Goal: Task Accomplishment & Management: Complete application form

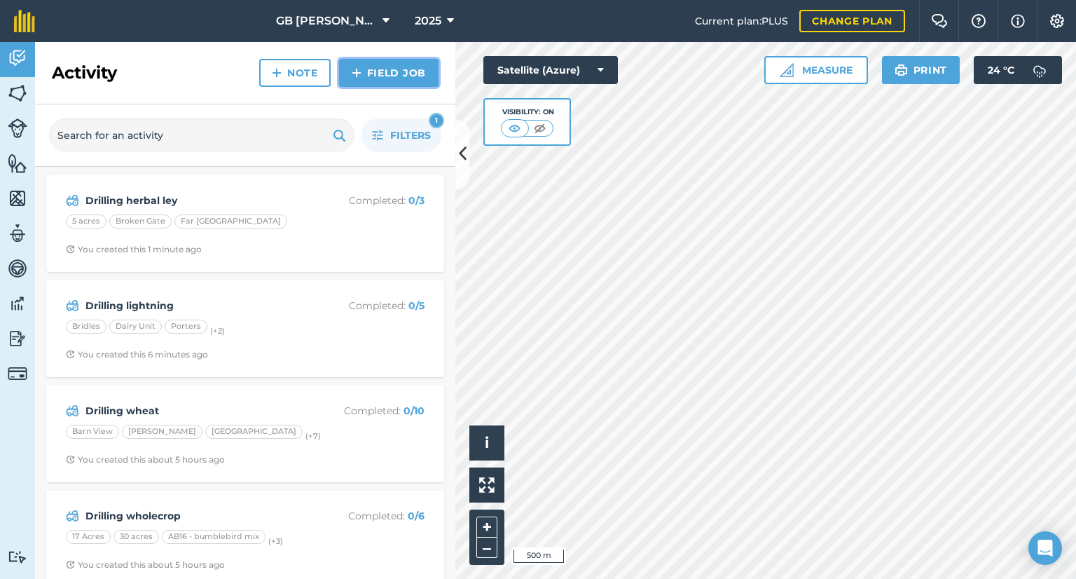
click at [370, 74] on link "Field Job" at bounding box center [388, 73] width 99 height 28
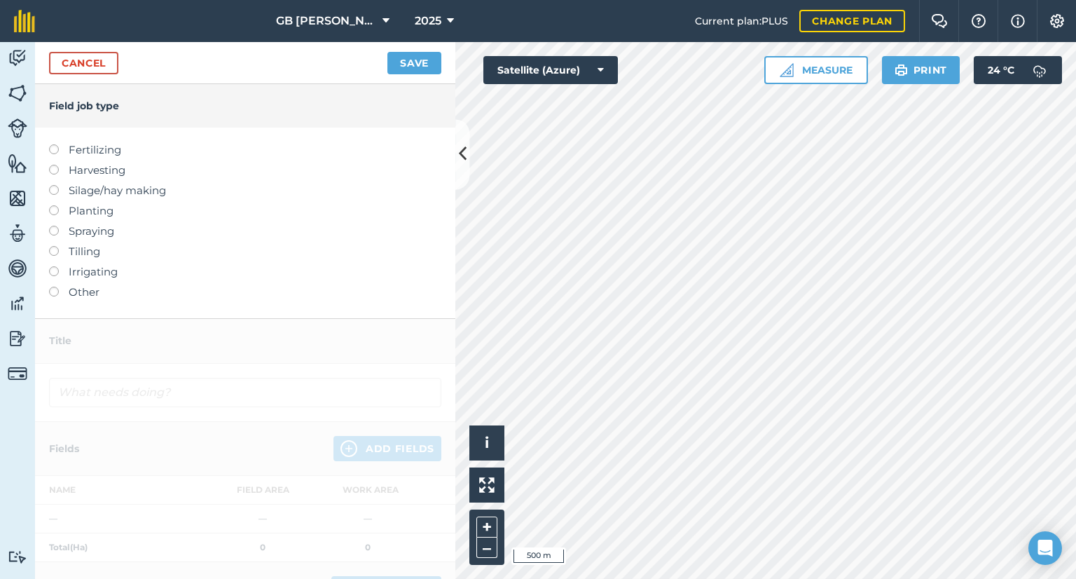
click at [82, 208] on label "Planting" at bounding box center [245, 210] width 392 height 17
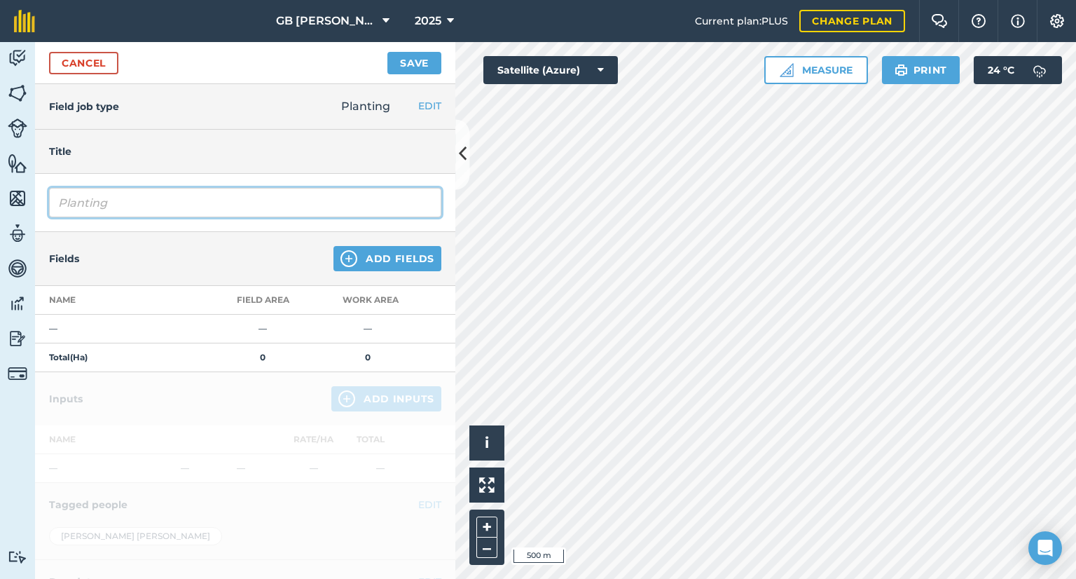
drag, startPoint x: 199, startPoint y: 208, endPoint x: 0, endPoint y: 205, distance: 199.0
click at [0, 205] on div "Activity Fields Livestock Features Maps Team Vehicles Data Reporting Billing Tu…" at bounding box center [538, 310] width 1076 height 537
type input "Drilling herbal ley"
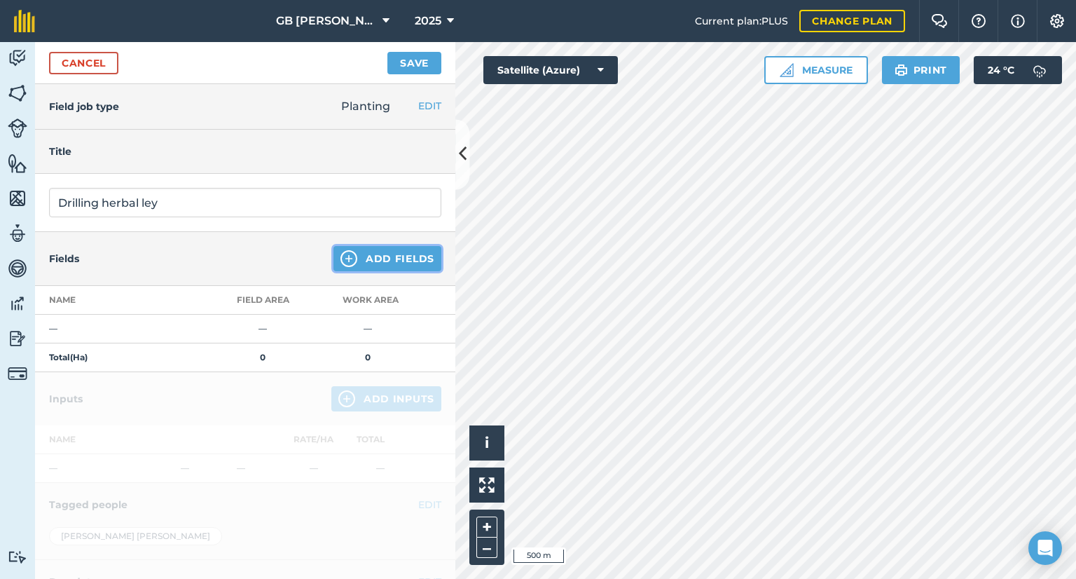
click at [363, 255] on button "Add Fields" at bounding box center [388, 258] width 108 height 25
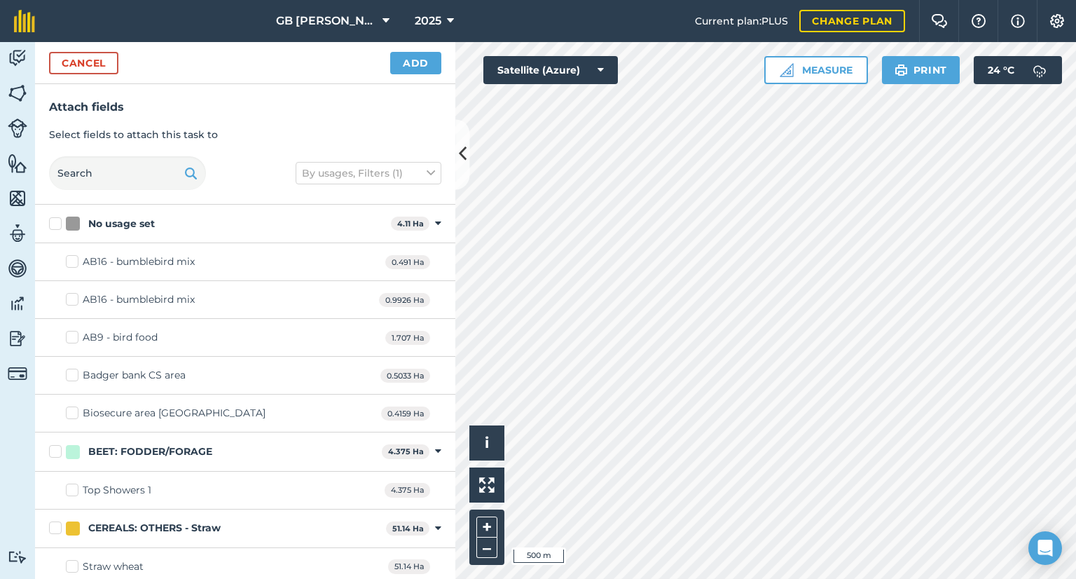
checkbox input "true"
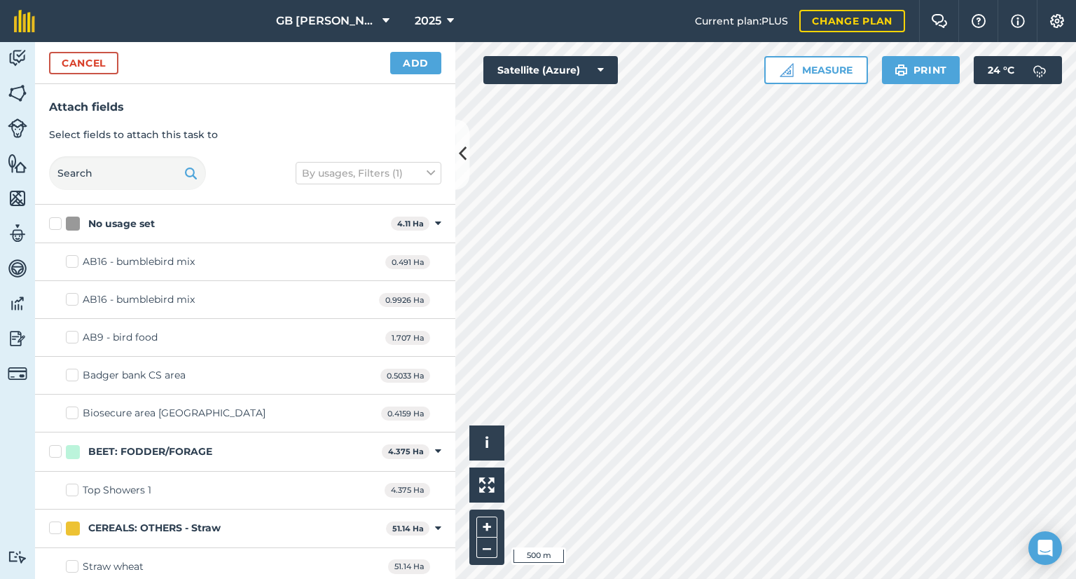
click at [427, 50] on div "Cancel Add" at bounding box center [245, 63] width 420 height 42
click at [424, 58] on button "Add" at bounding box center [415, 63] width 51 height 22
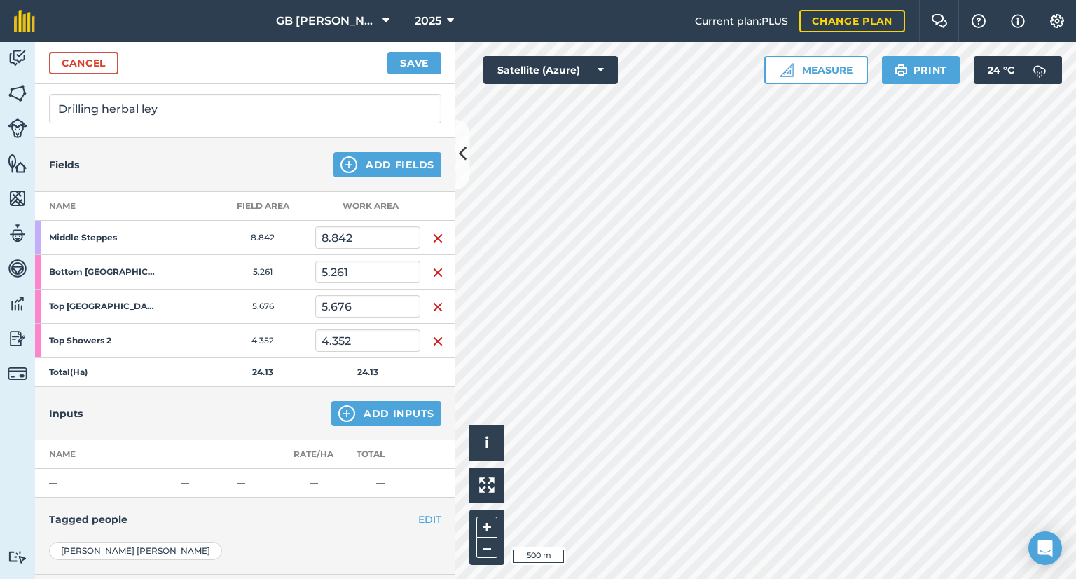
scroll to position [95, 0]
click at [349, 413] on button "Add Inputs" at bounding box center [386, 411] width 110 height 25
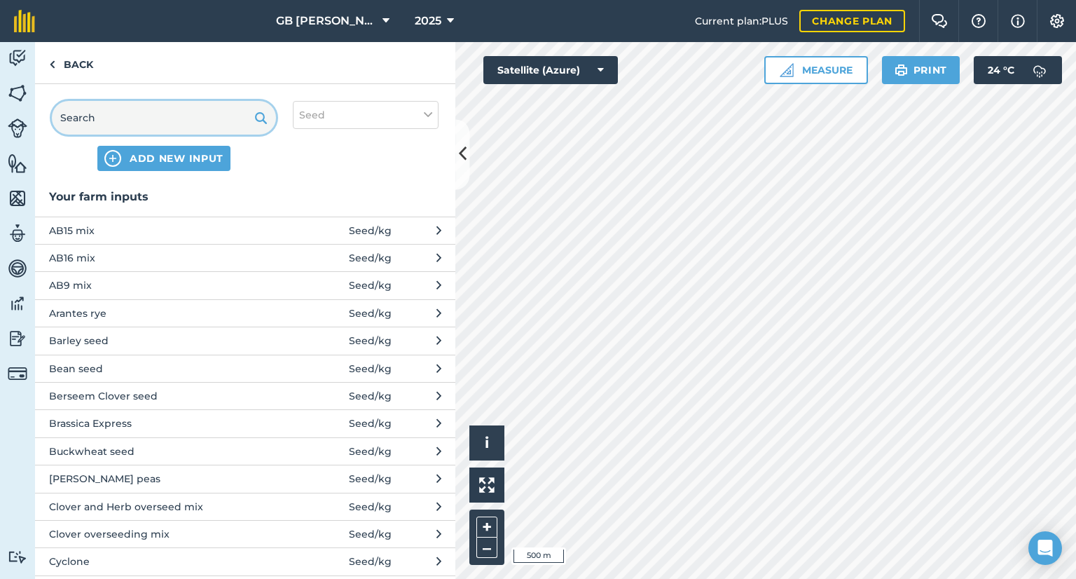
click at [114, 121] on input "text" at bounding box center [164, 118] width 224 height 34
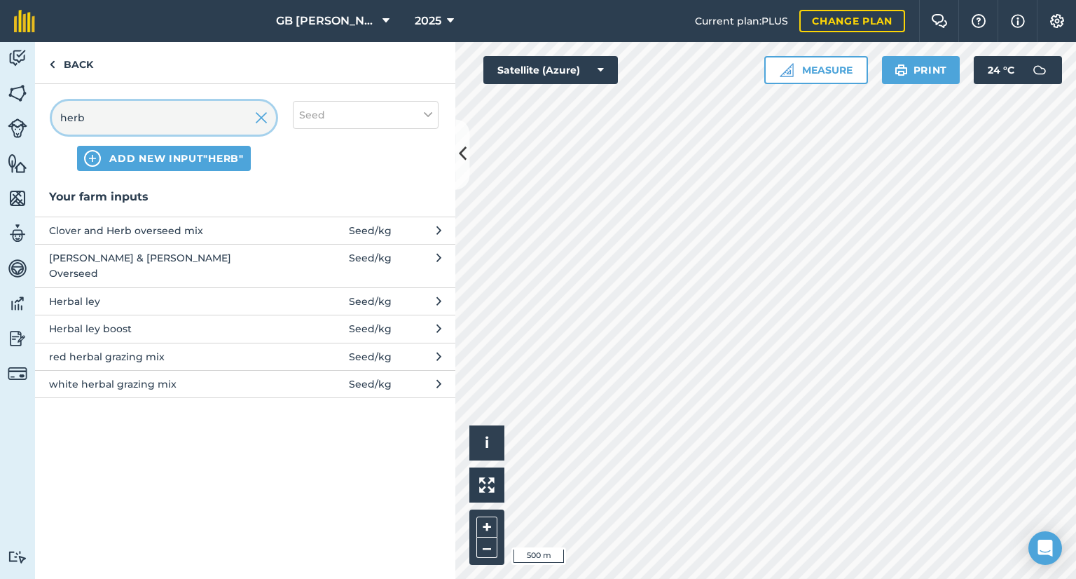
type input "herb"
click at [136, 294] on span "Herbal ley" at bounding box center [163, 301] width 229 height 15
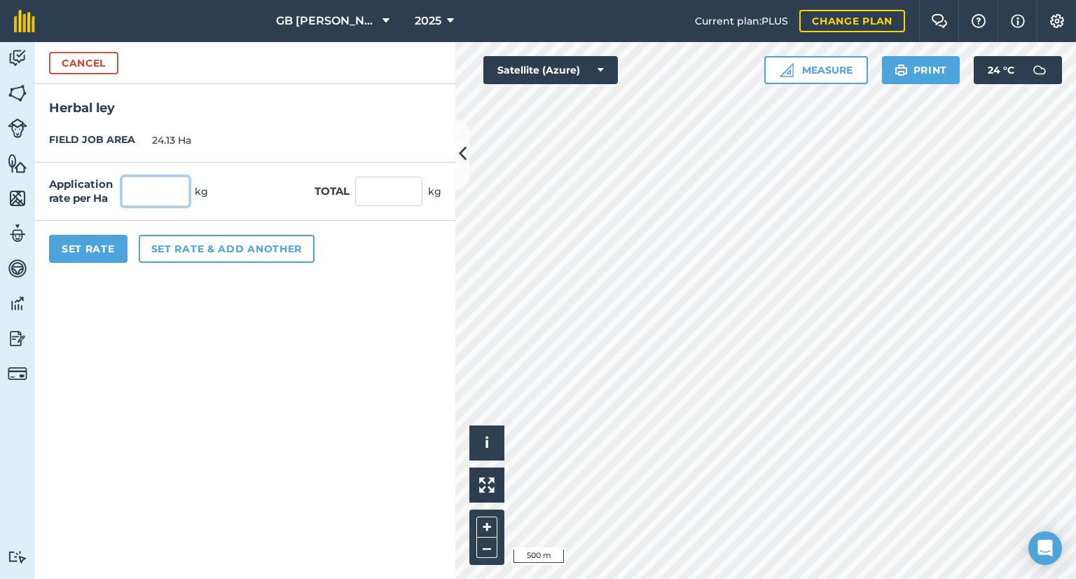
click at [143, 188] on input "text" at bounding box center [155, 191] width 67 height 29
type input "33"
type input "796.29"
click at [172, 371] on form "Cancel Herbal ley FIELD JOB AREA 24.13 Ha Application rate per Ha 33 kg Total 7…" at bounding box center [245, 310] width 420 height 537
click at [97, 264] on div "Set Rate Set rate & add another" at bounding box center [245, 249] width 420 height 56
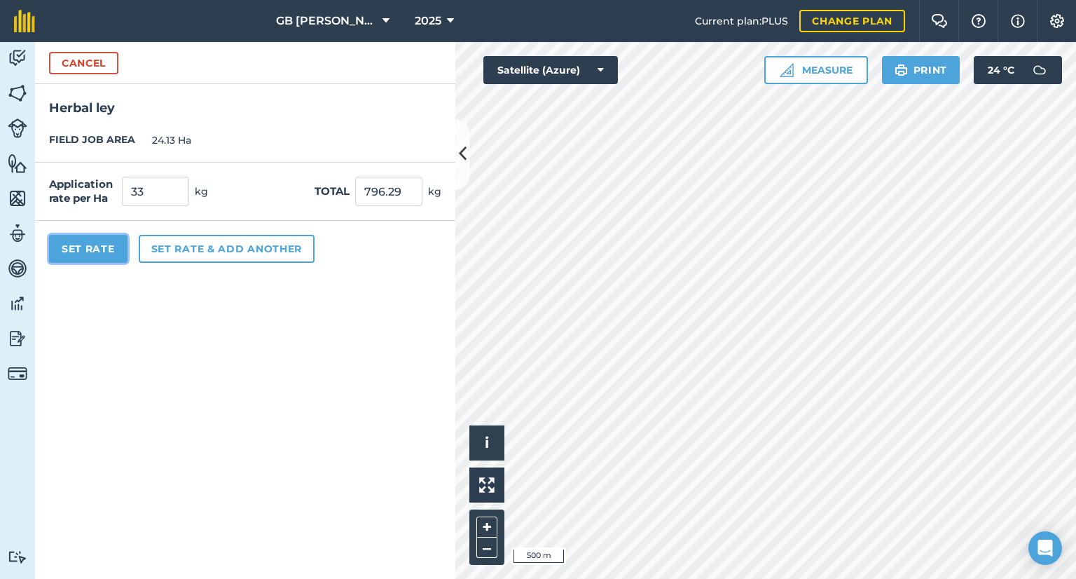
click at [97, 259] on button "Set Rate" at bounding box center [88, 249] width 78 height 28
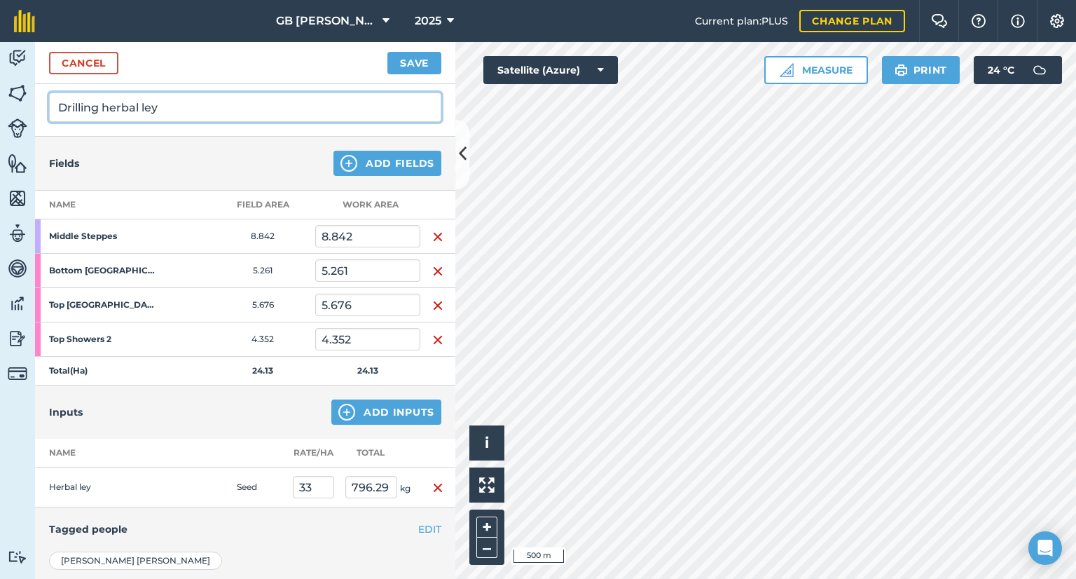
click at [284, 104] on input "Drilling herbal ley" at bounding box center [245, 106] width 392 height 29
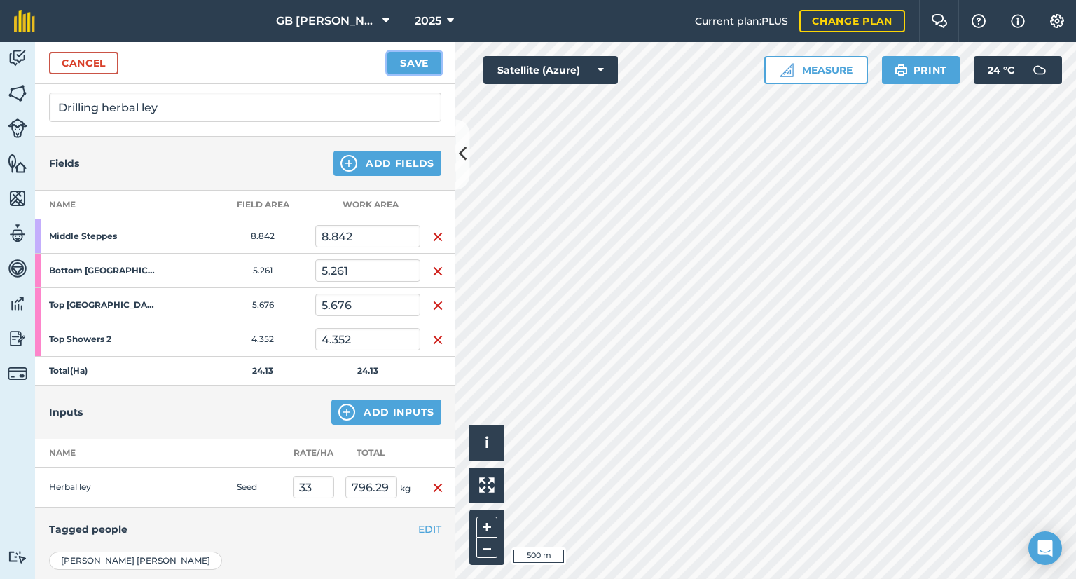
click at [419, 66] on button "Save" at bounding box center [414, 63] width 54 height 22
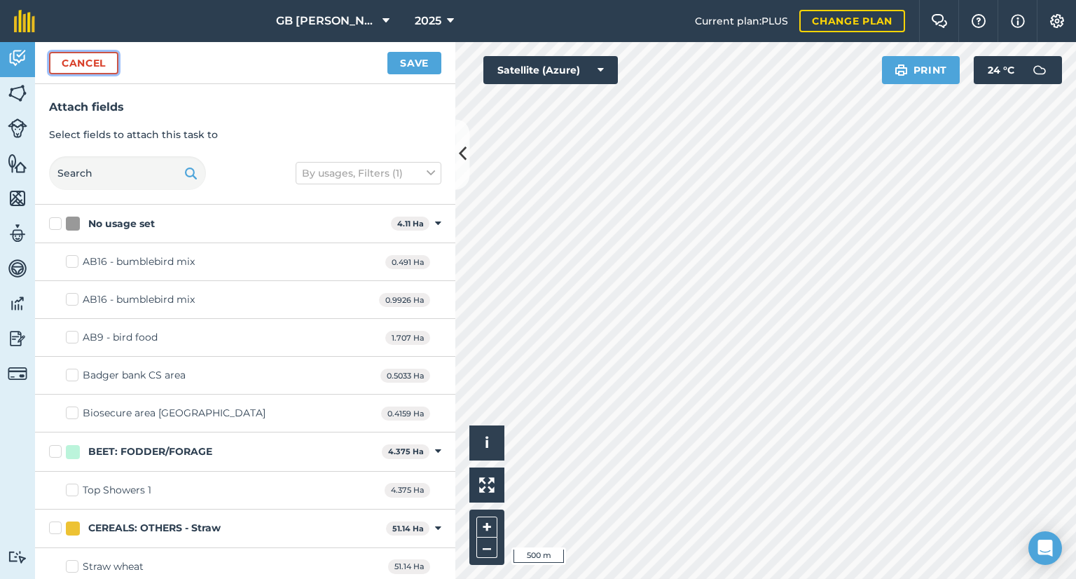
click at [105, 62] on button "Cancel" at bounding box center [83, 63] width 69 height 22
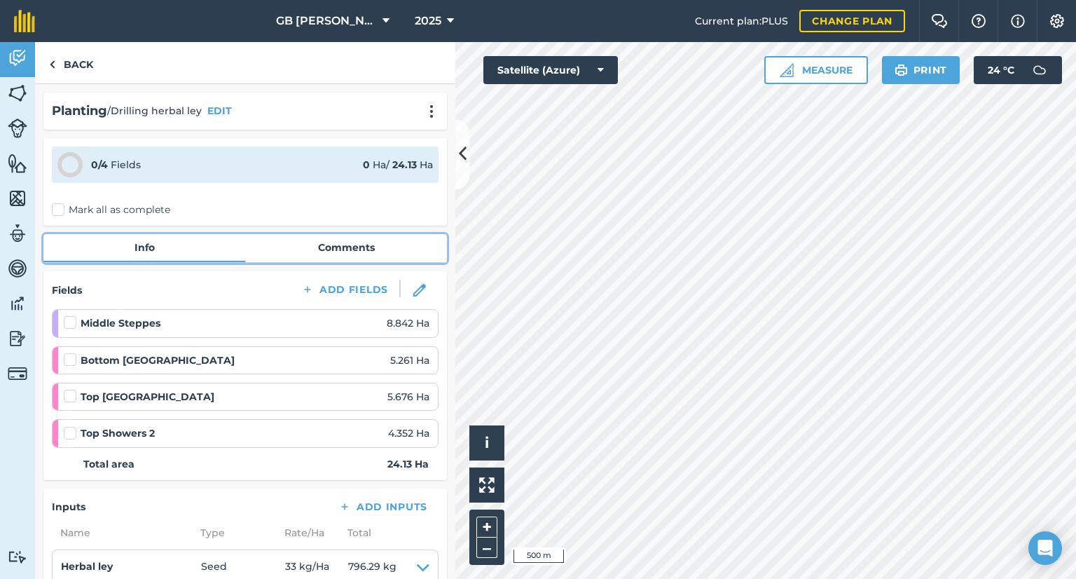
click at [325, 252] on link "Comments" at bounding box center [346, 247] width 202 height 27
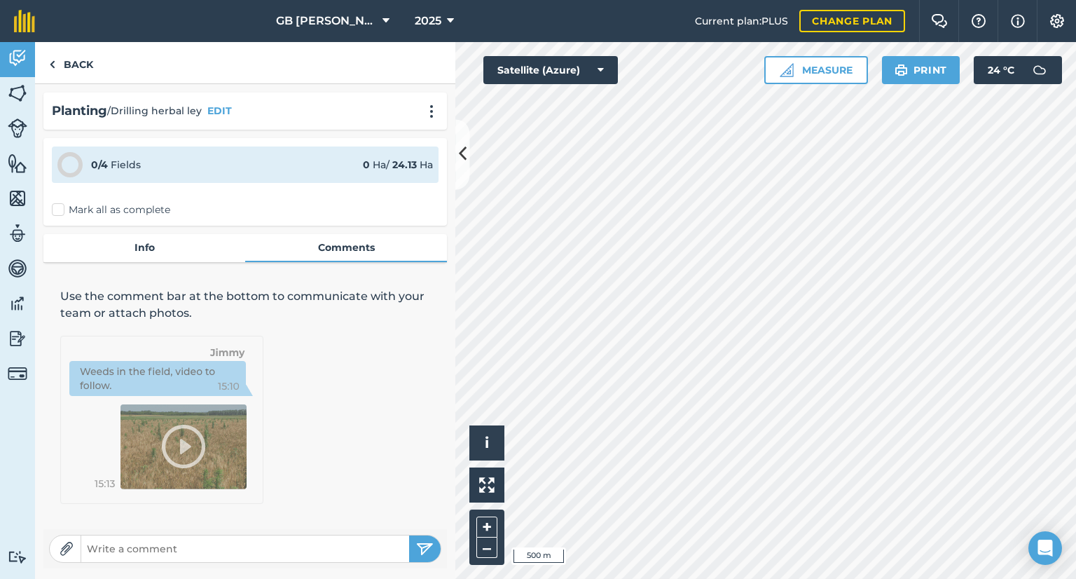
click at [228, 543] on input "text" at bounding box center [245, 549] width 328 height 20
type input "Herbal seed should be at Longlands. Same as Littlewood, I am not exactly sure w…"
click at [409, 535] on button "submit" at bounding box center [425, 548] width 32 height 27
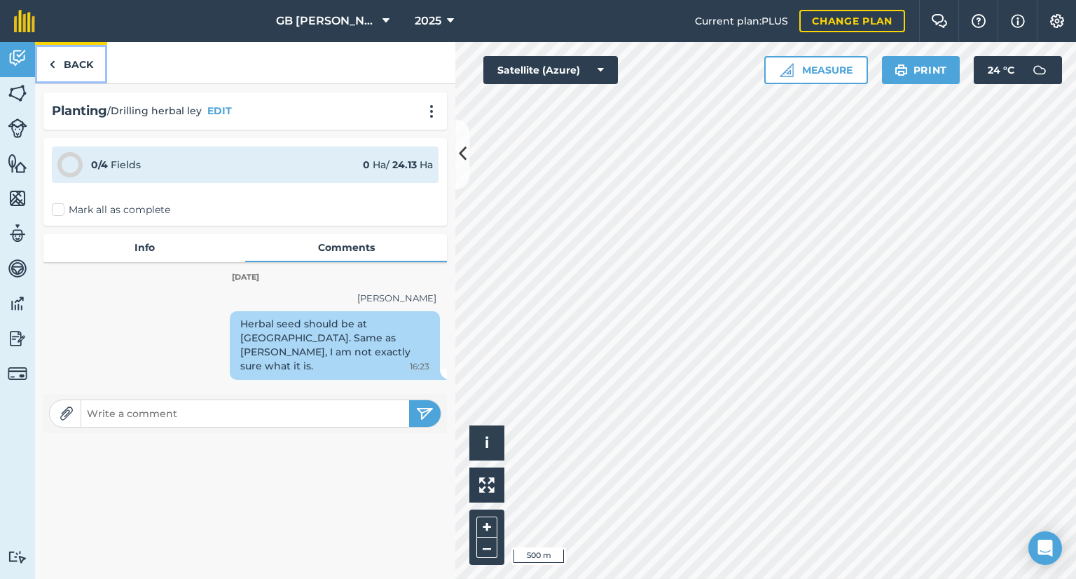
click at [72, 60] on link "Back" at bounding box center [71, 62] width 72 height 41
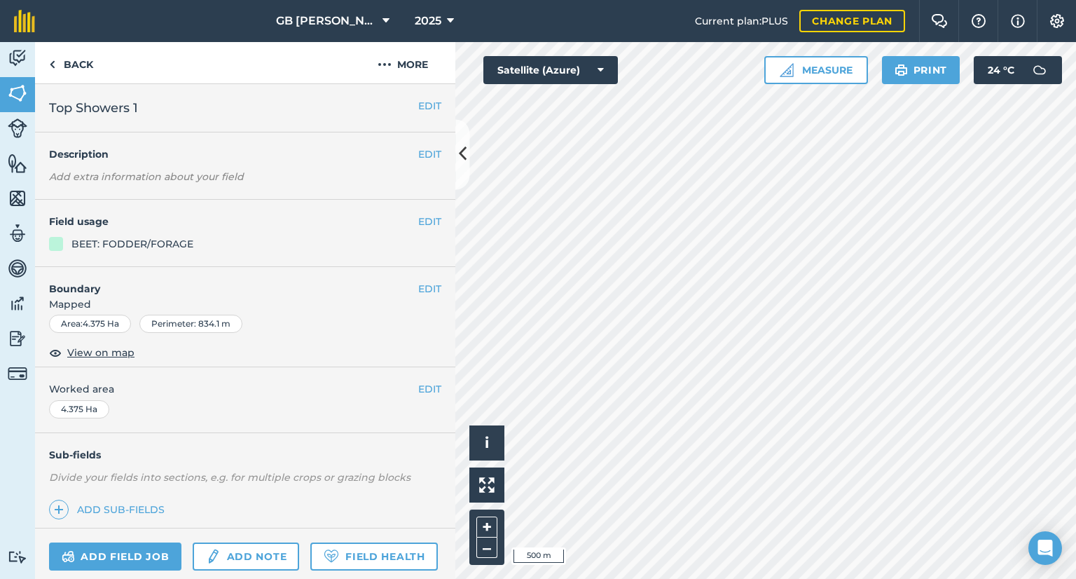
scroll to position [130, 0]
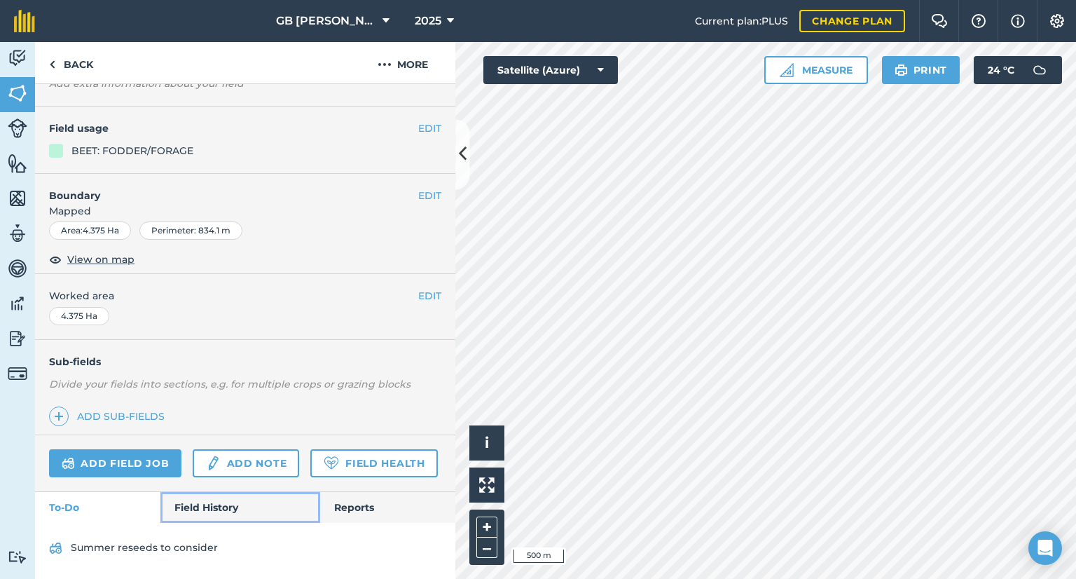
click at [235, 513] on link "Field History" at bounding box center [239, 507] width 159 height 31
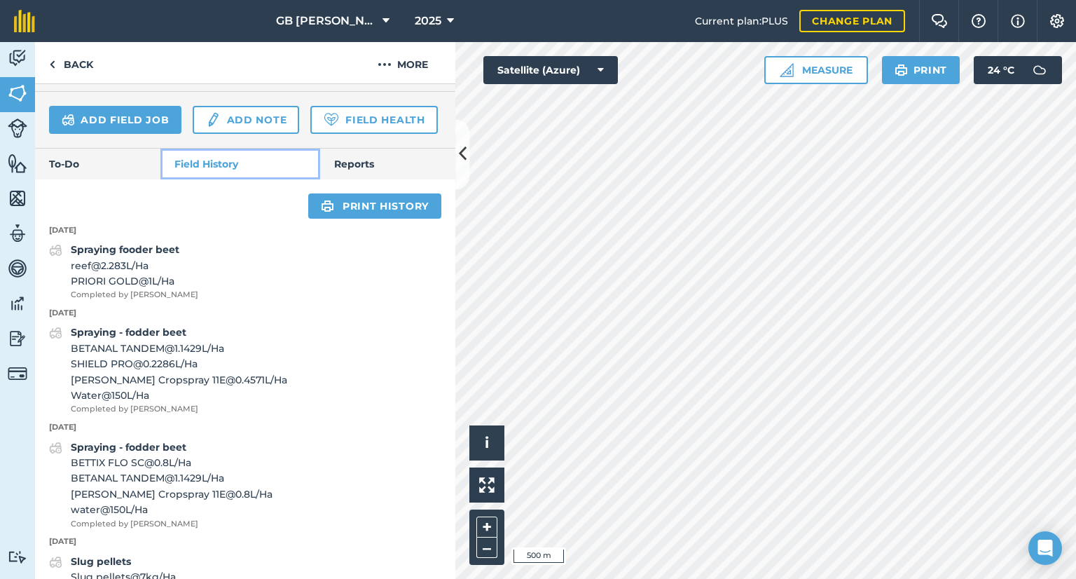
scroll to position [433, 0]
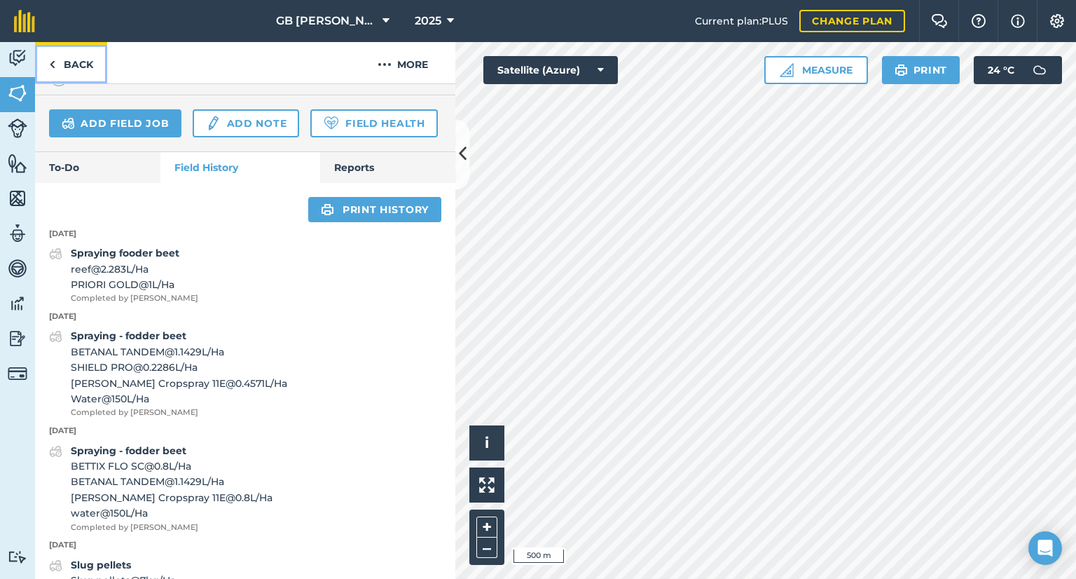
click at [78, 69] on link "Back" at bounding box center [71, 62] width 72 height 41
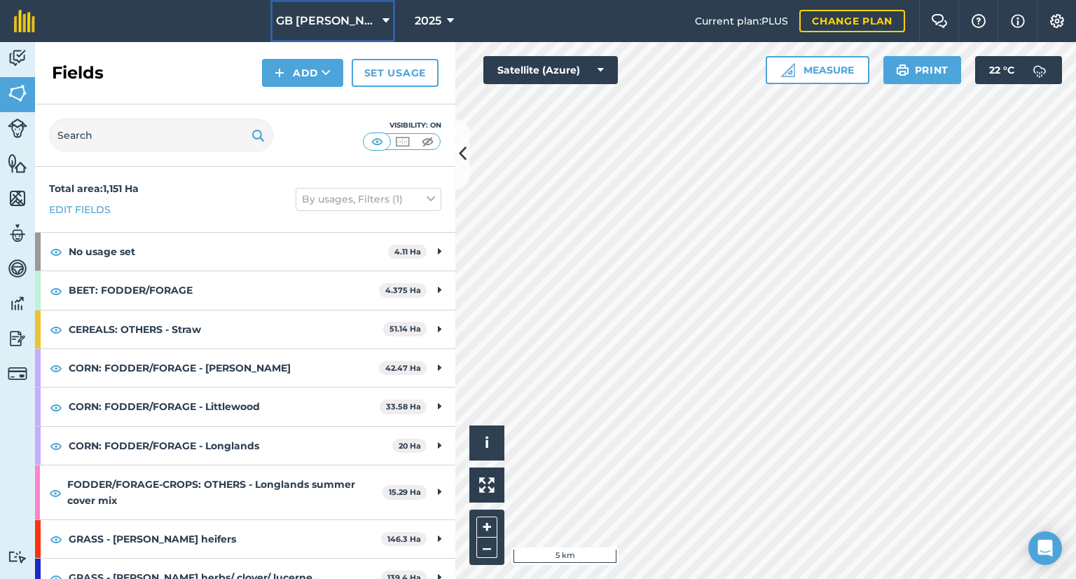
click at [352, 26] on span "GB [PERSON_NAME] Farms" at bounding box center [326, 21] width 101 height 17
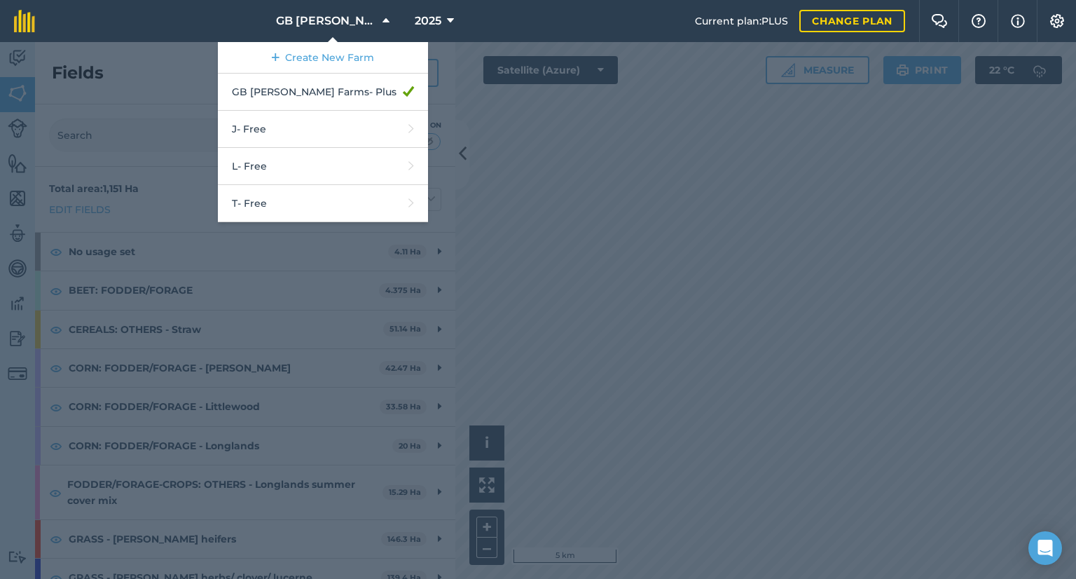
click at [406, 28] on div "2025" at bounding box center [434, 21] width 78 height 42
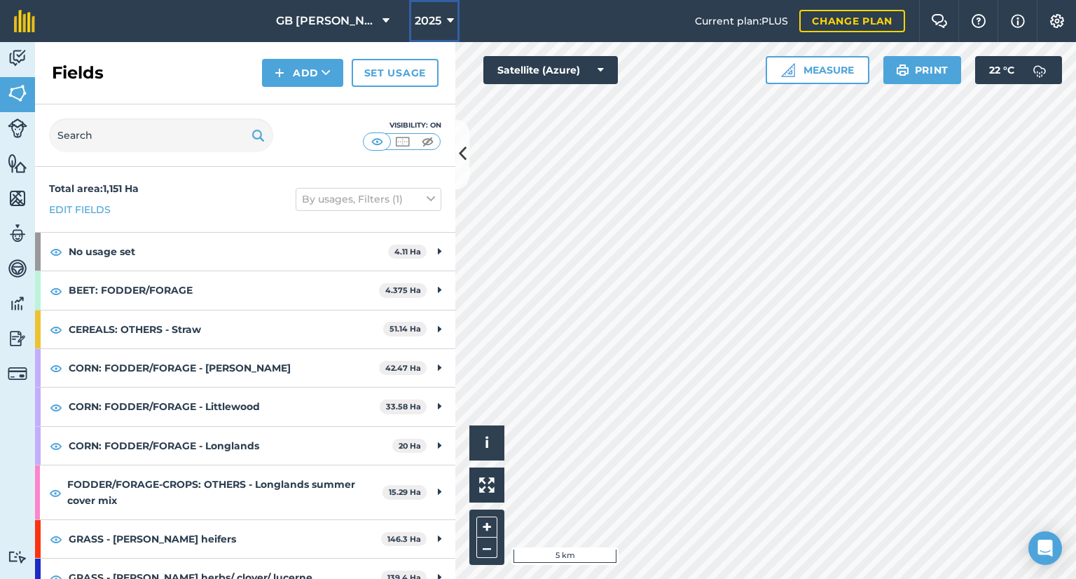
click at [427, 30] on button "2025" at bounding box center [434, 21] width 50 height 42
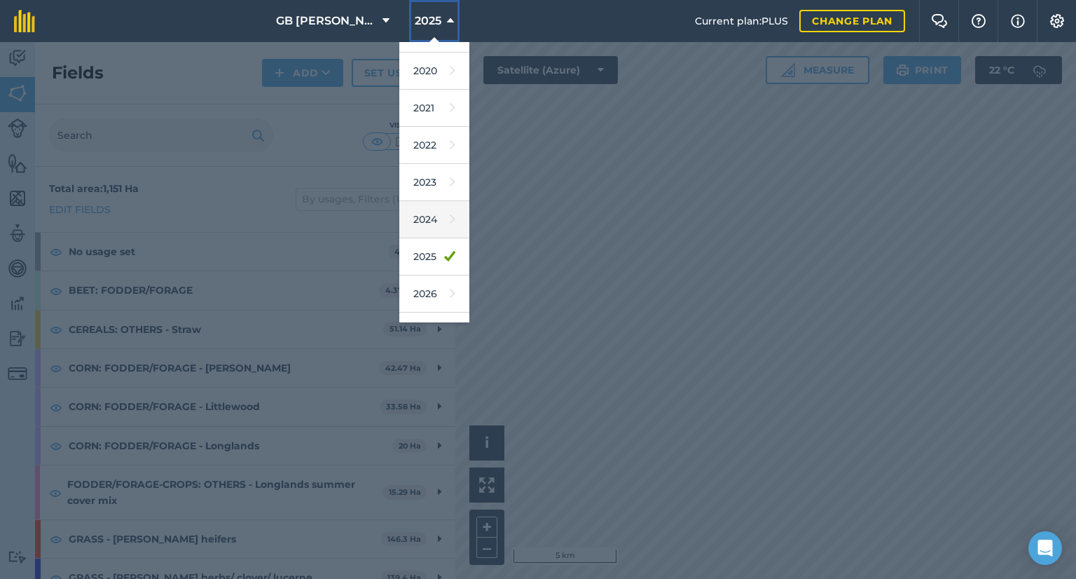
scroll to position [105, 0]
click at [436, 287] on link "2026" at bounding box center [434, 289] width 70 height 37
